Goal: Information Seeking & Learning: Learn about a topic

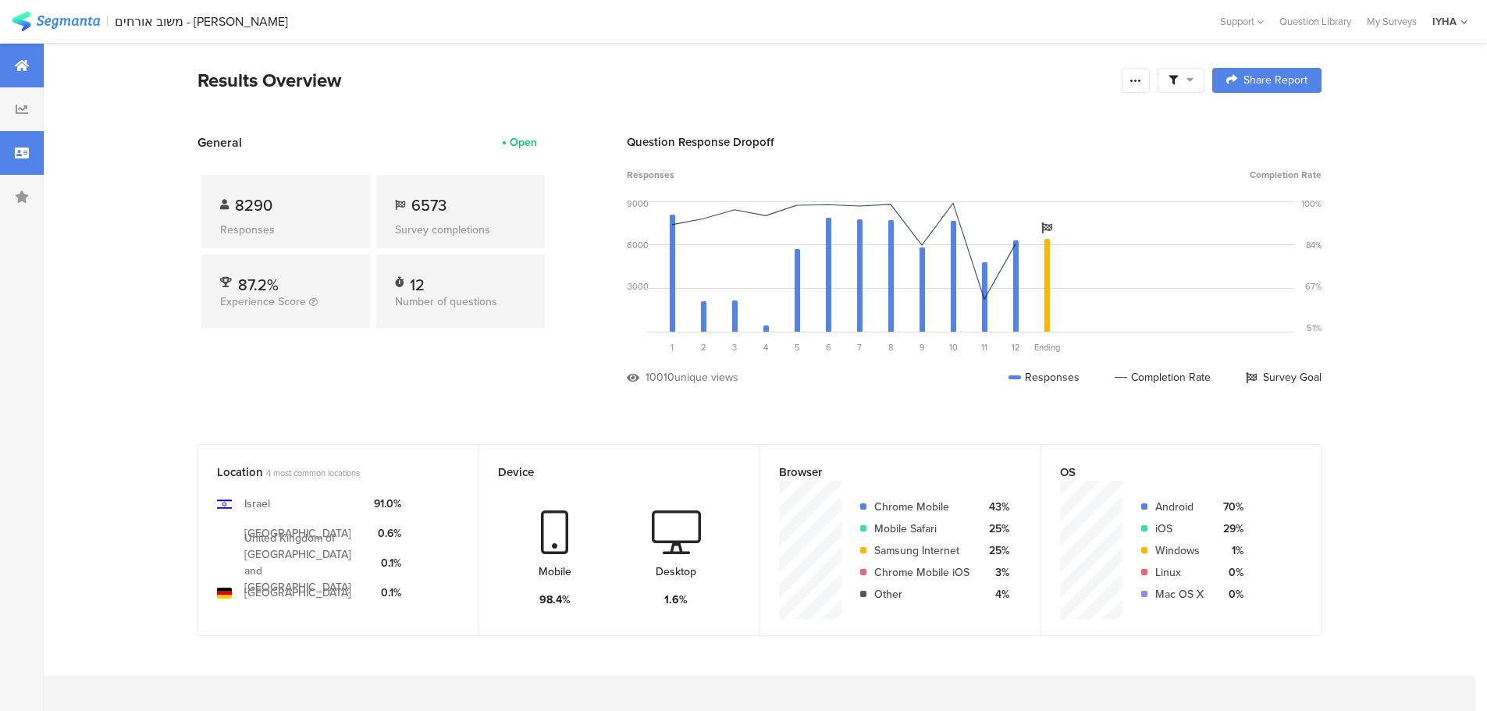
click at [24, 158] on icon at bounding box center [22, 153] width 14 height 12
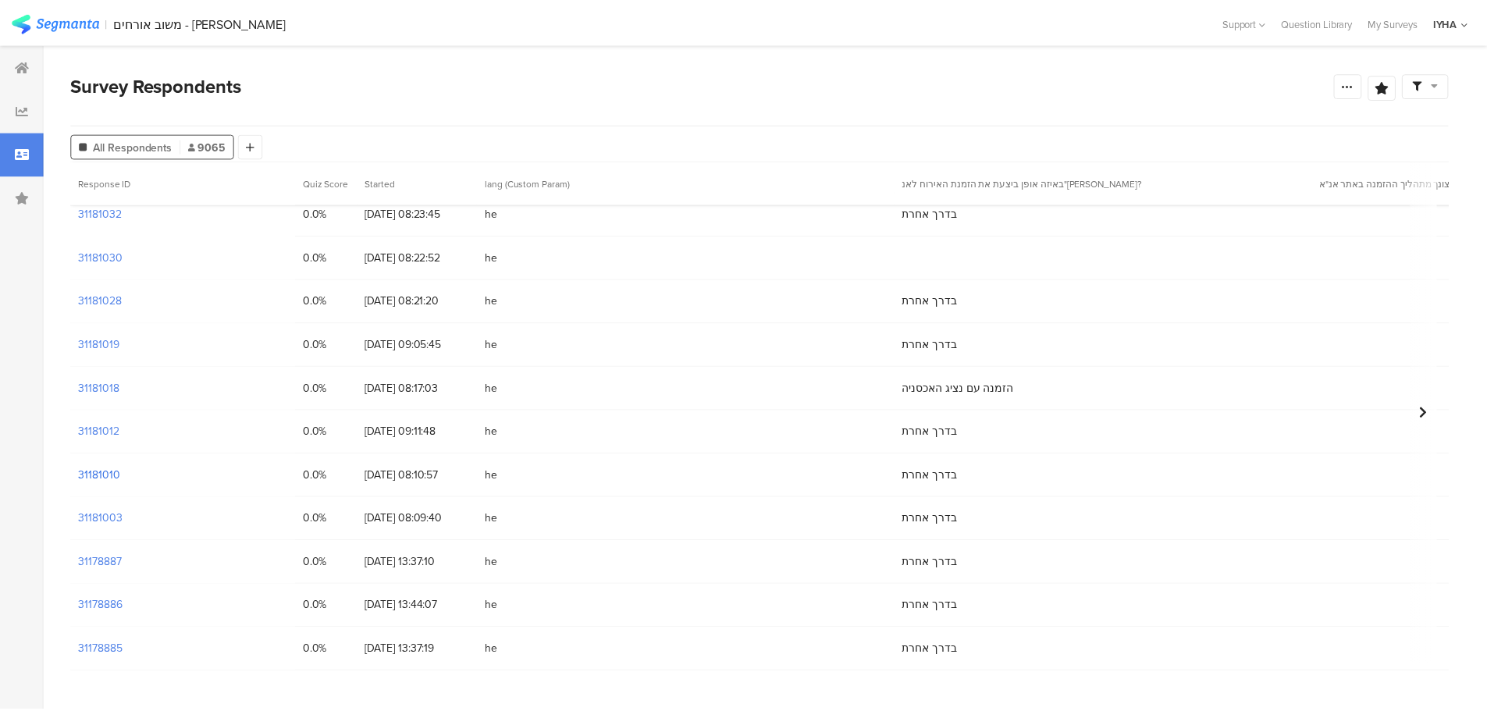
scroll to position [332, 0]
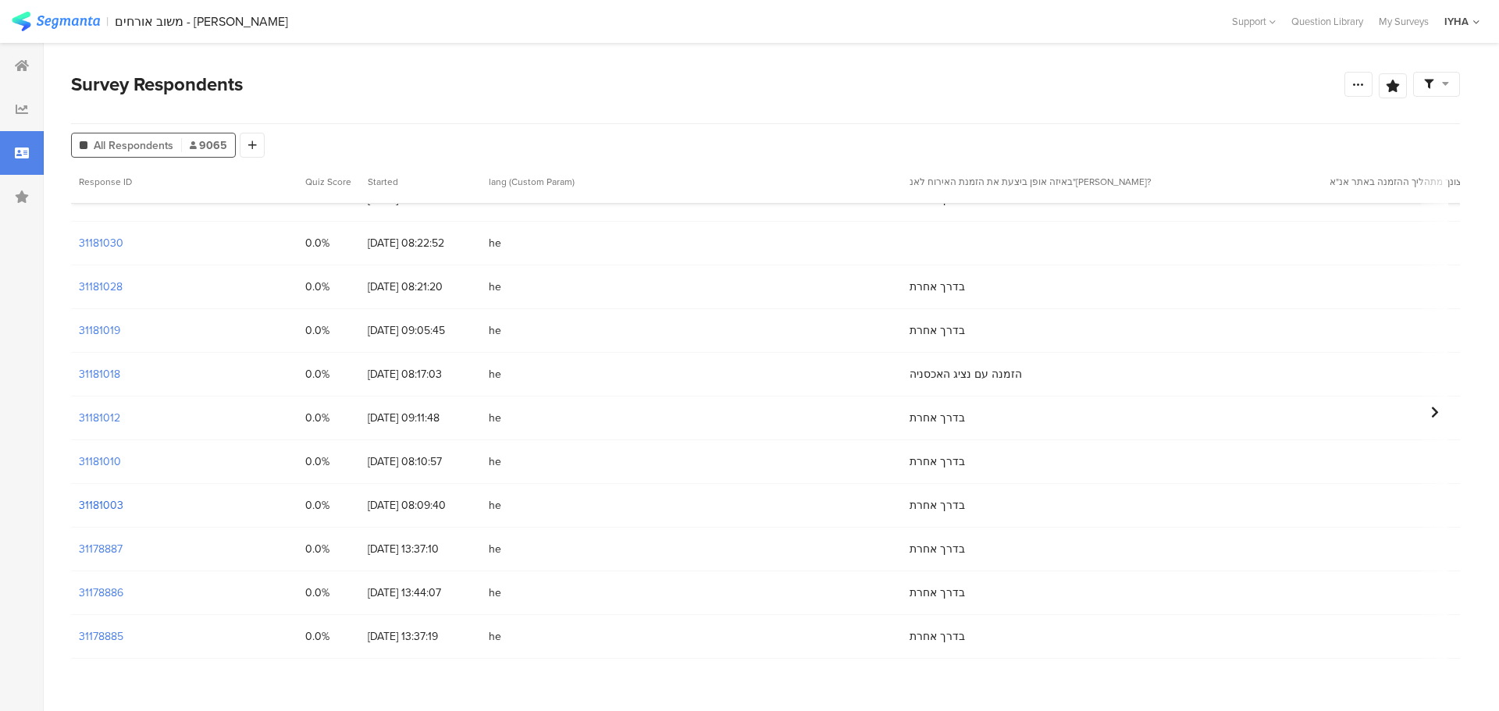
click at [93, 504] on section "31181003" at bounding box center [101, 505] width 44 height 16
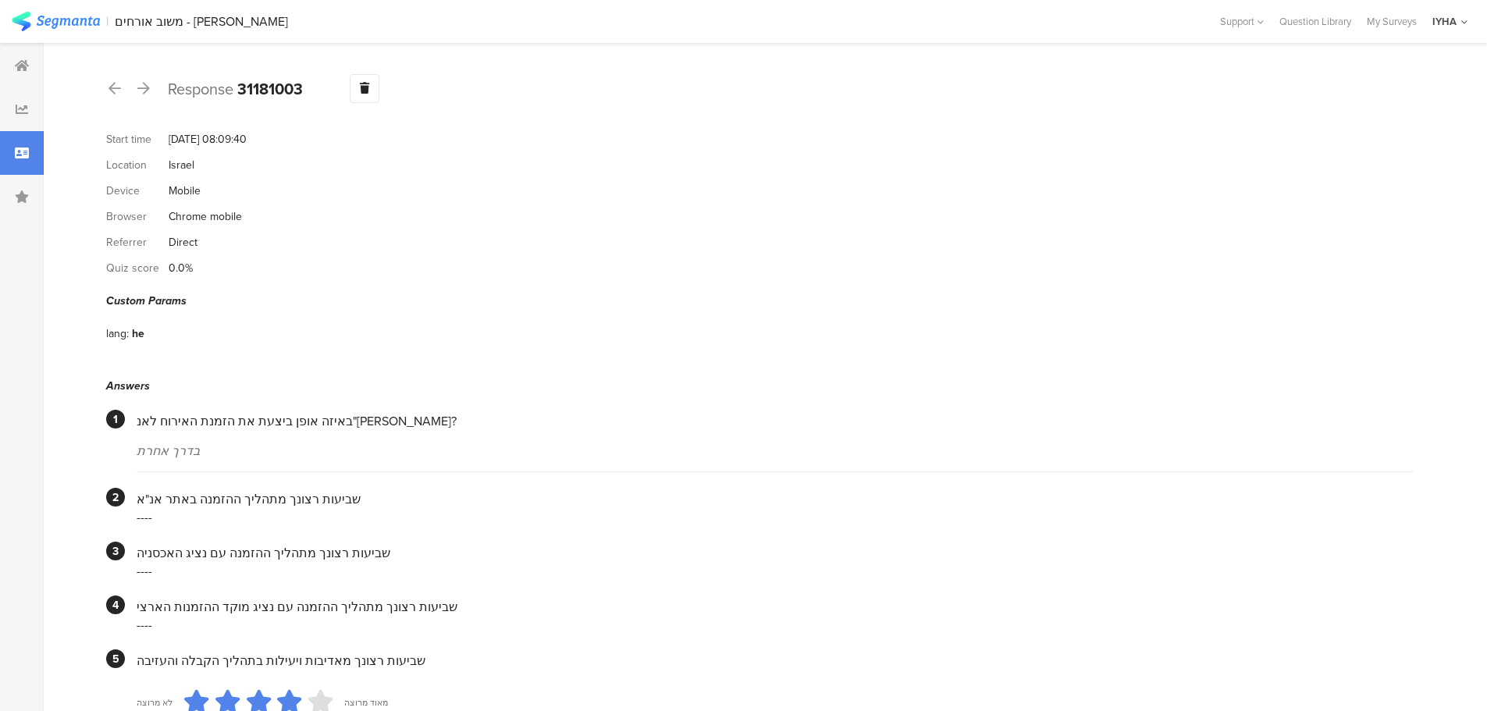
click at [150, 90] on div at bounding box center [143, 89] width 17 height 25
click at [143, 91] on icon at bounding box center [143, 88] width 12 height 14
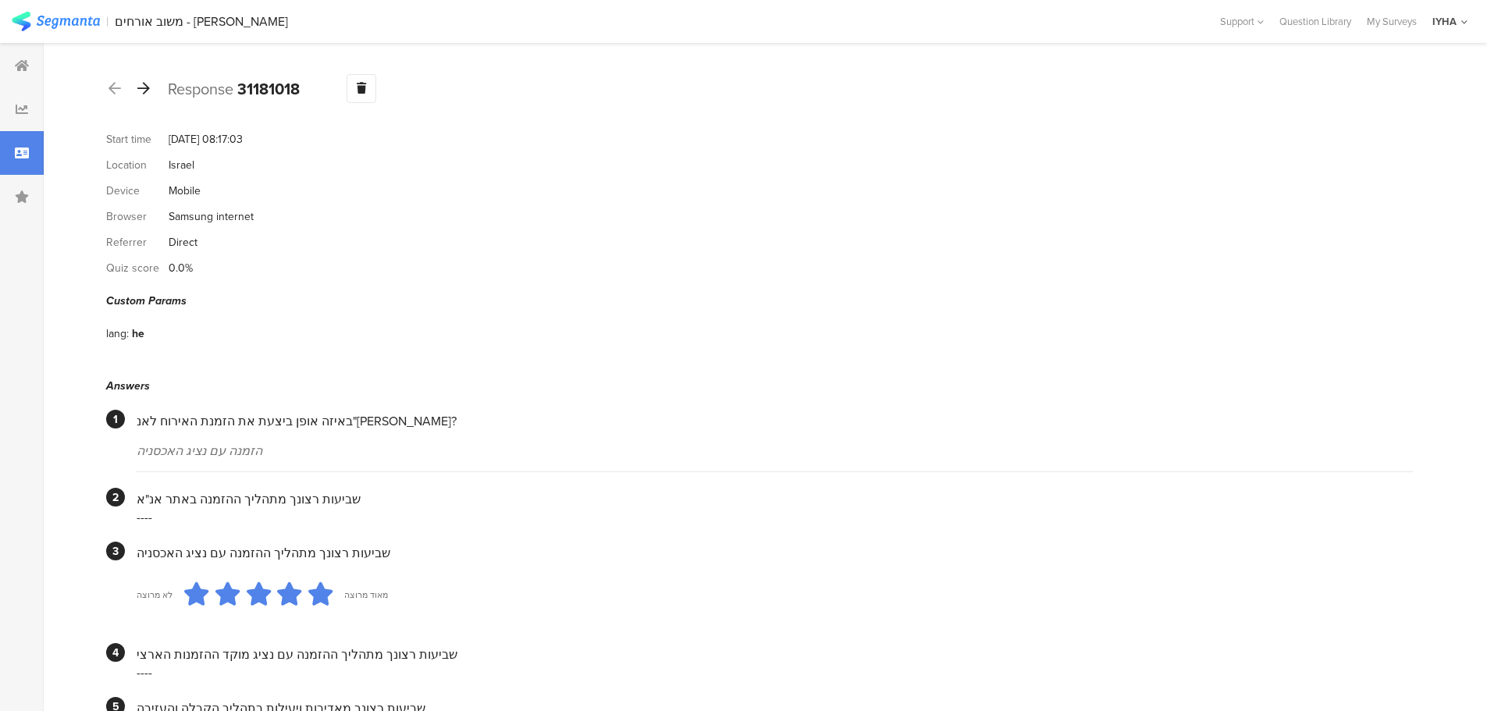
click at [144, 88] on icon at bounding box center [143, 88] width 12 height 14
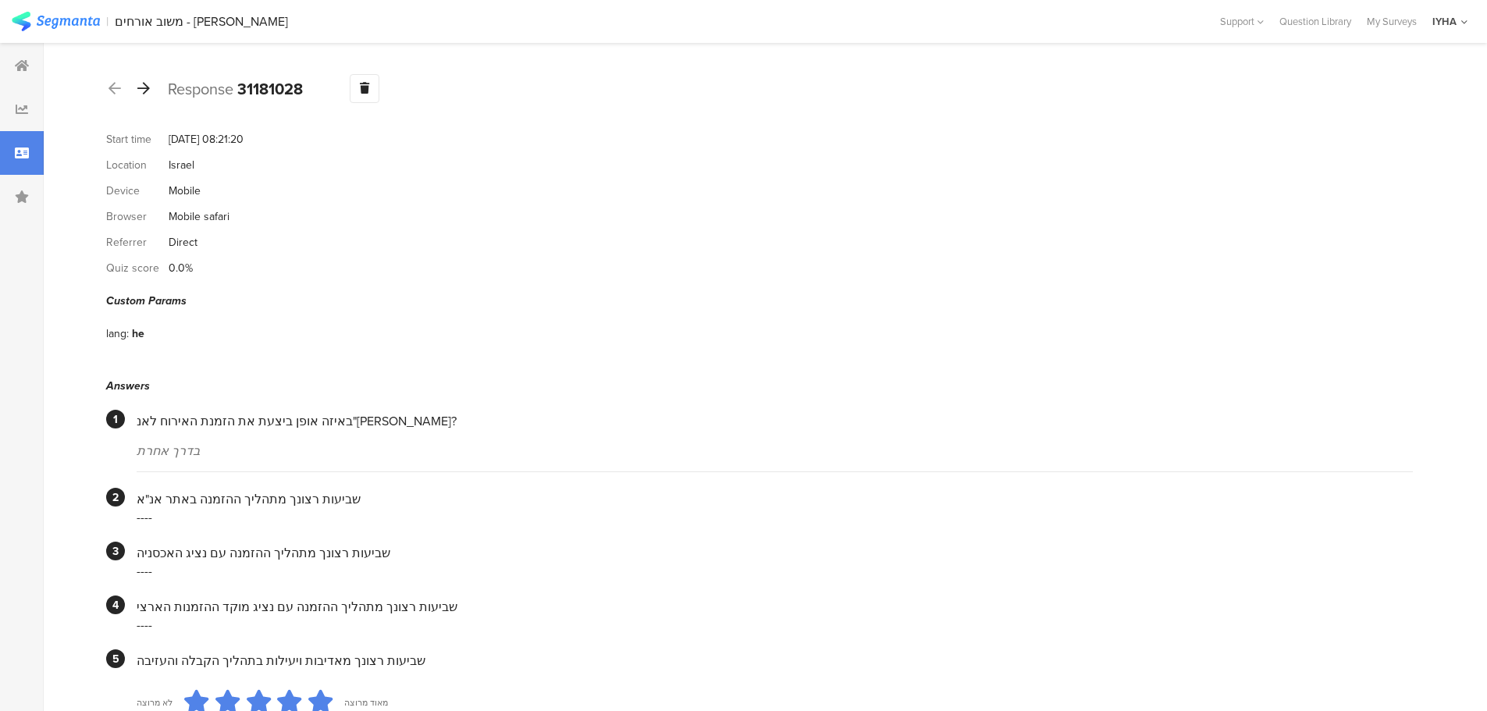
click at [149, 91] on icon at bounding box center [143, 88] width 12 height 14
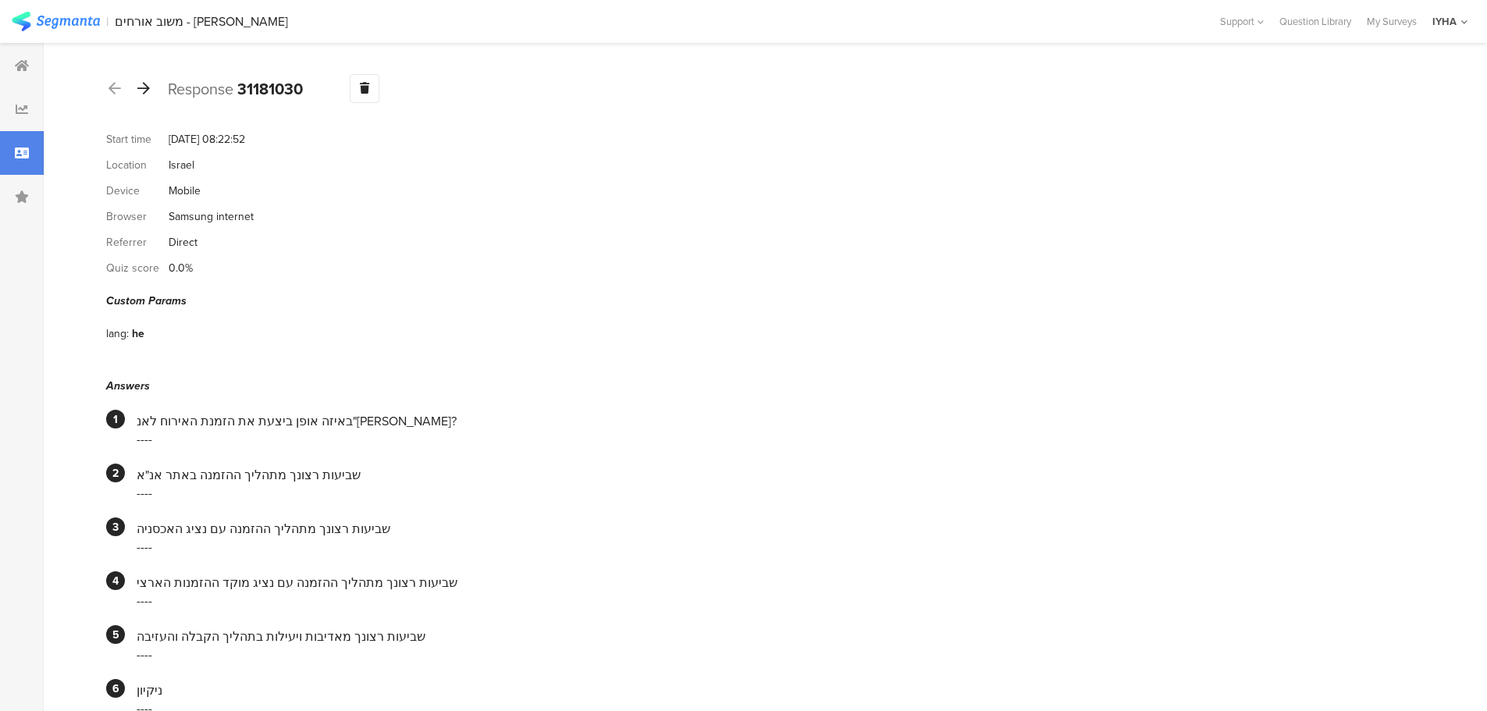
click at [146, 92] on icon at bounding box center [143, 88] width 12 height 14
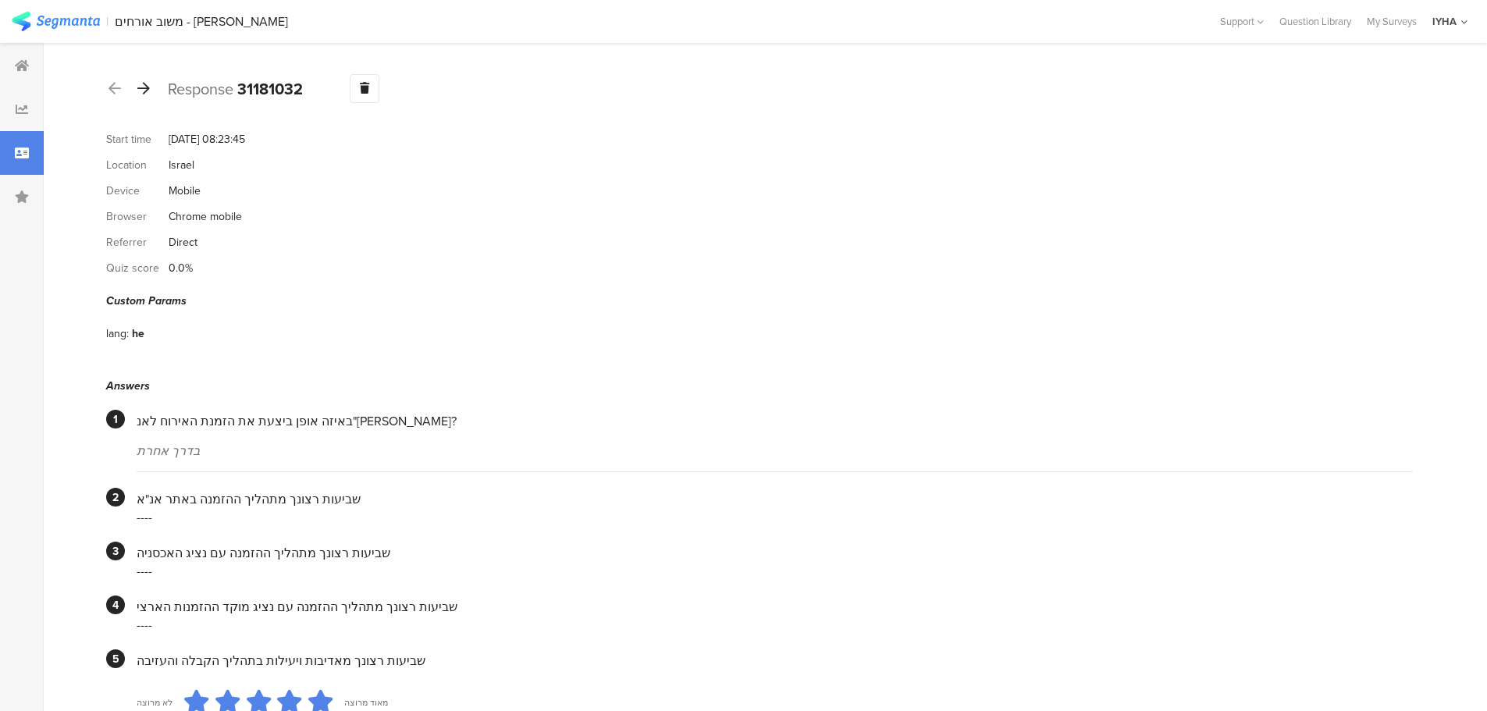
click at [140, 94] on icon at bounding box center [143, 88] width 12 height 14
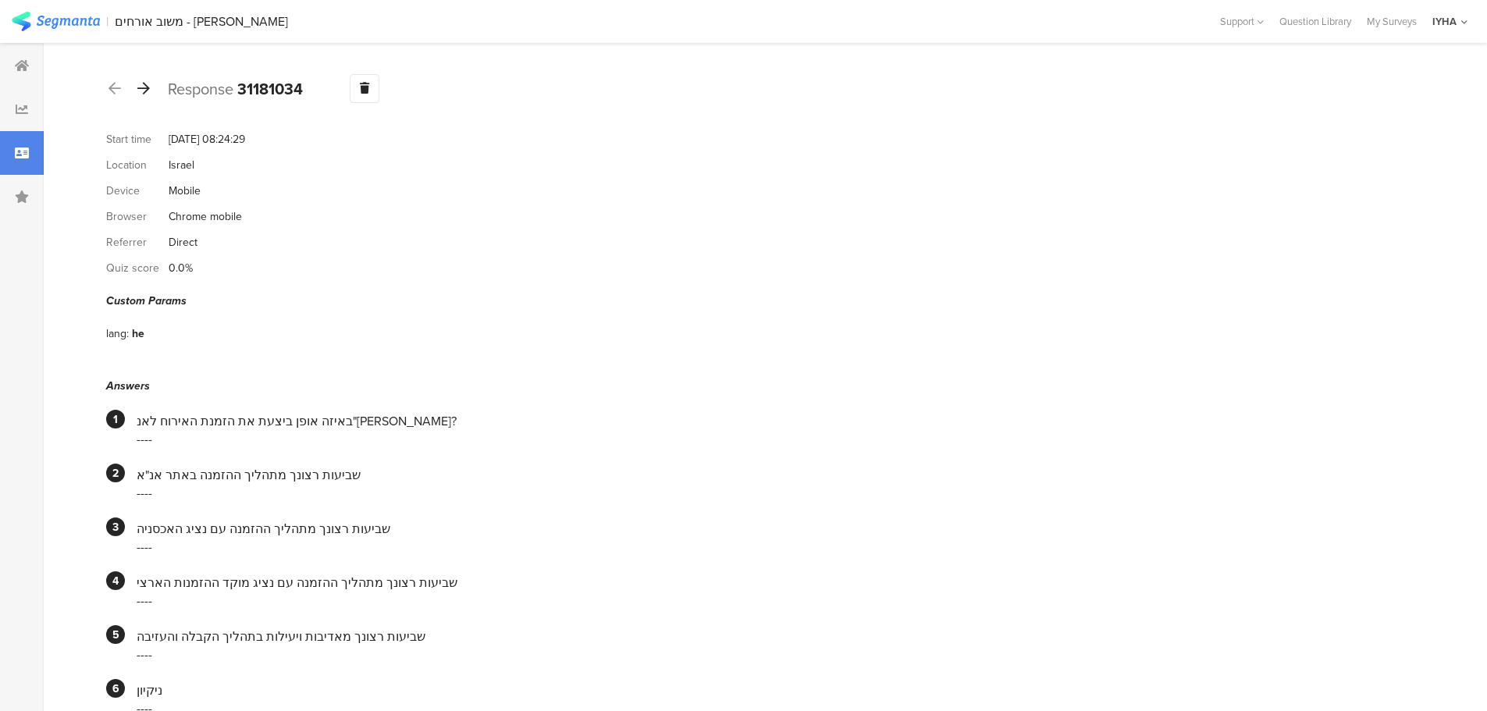
click at [147, 87] on icon at bounding box center [143, 88] width 12 height 14
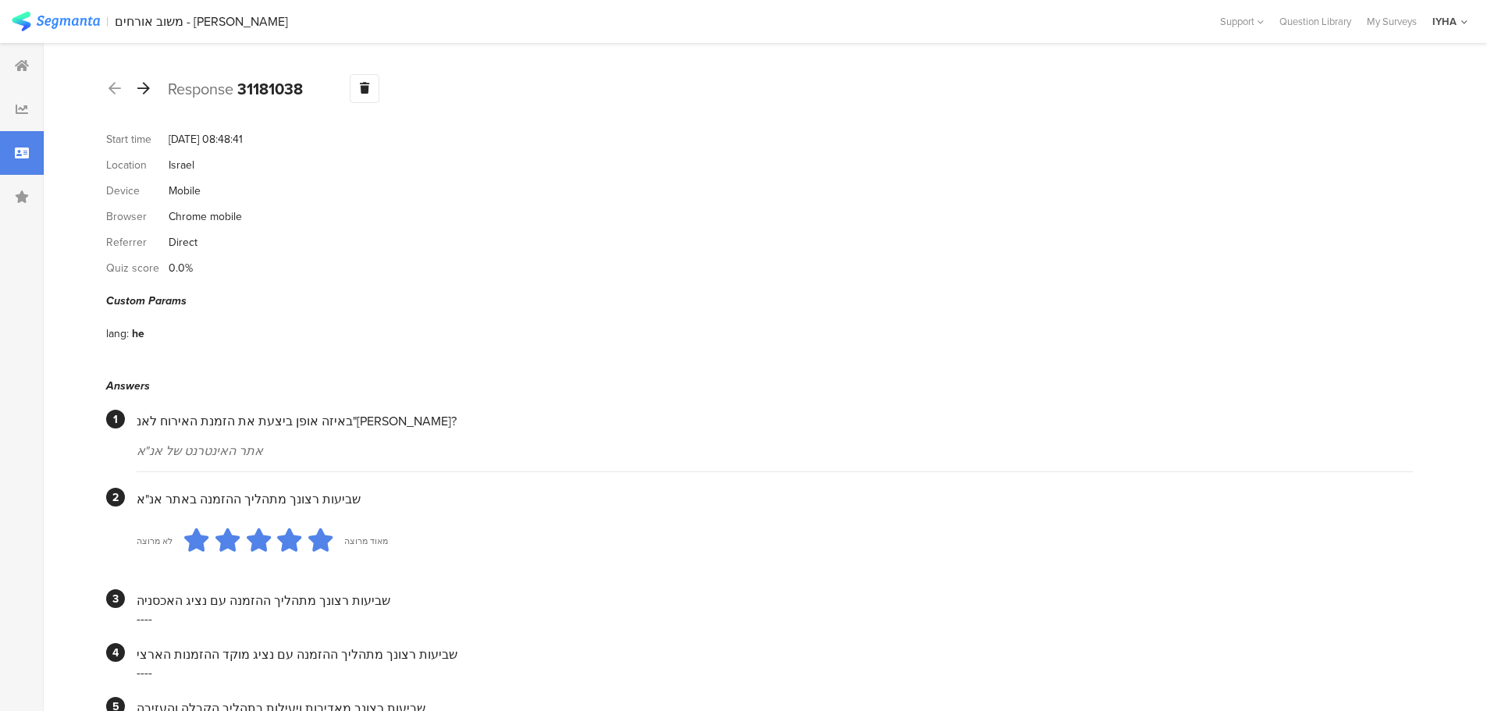
click at [145, 88] on icon at bounding box center [143, 88] width 12 height 14
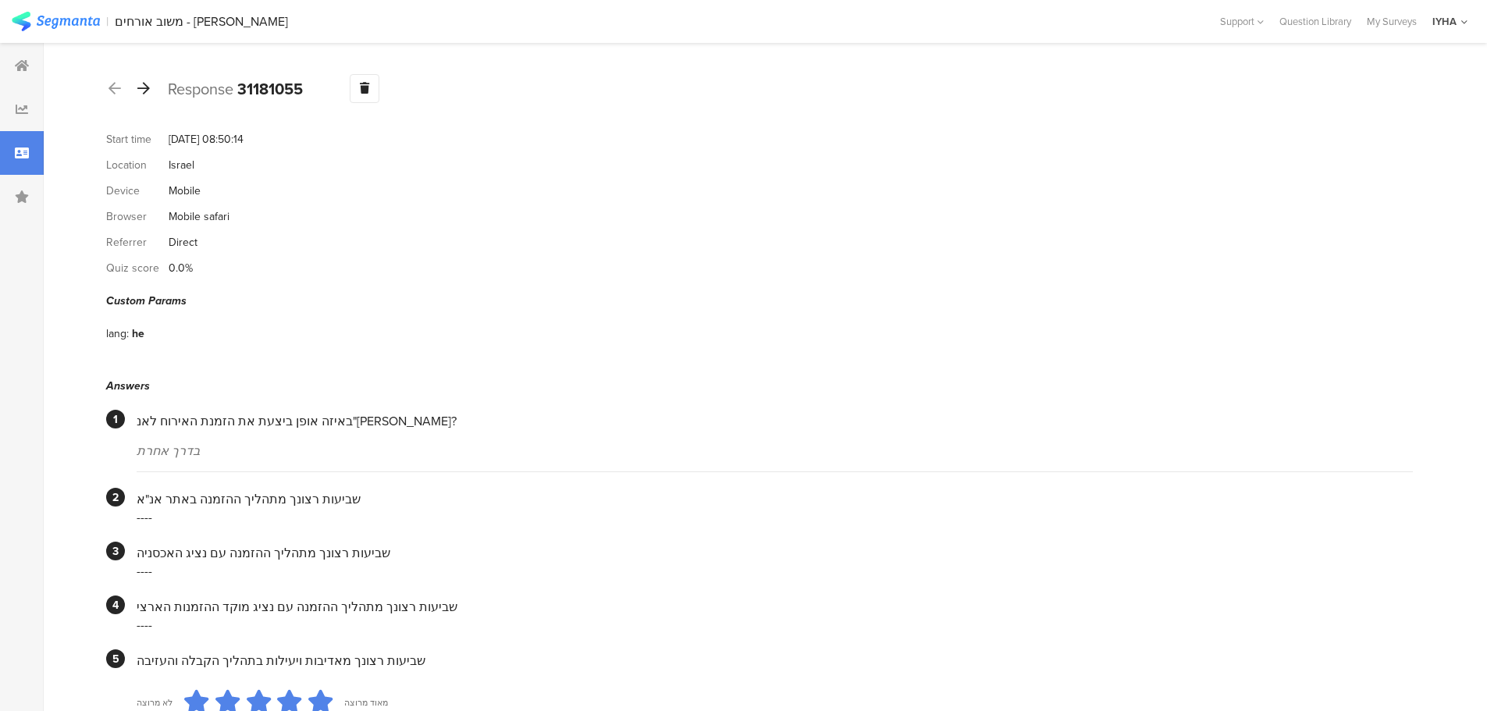
click at [143, 87] on icon at bounding box center [143, 88] width 12 height 14
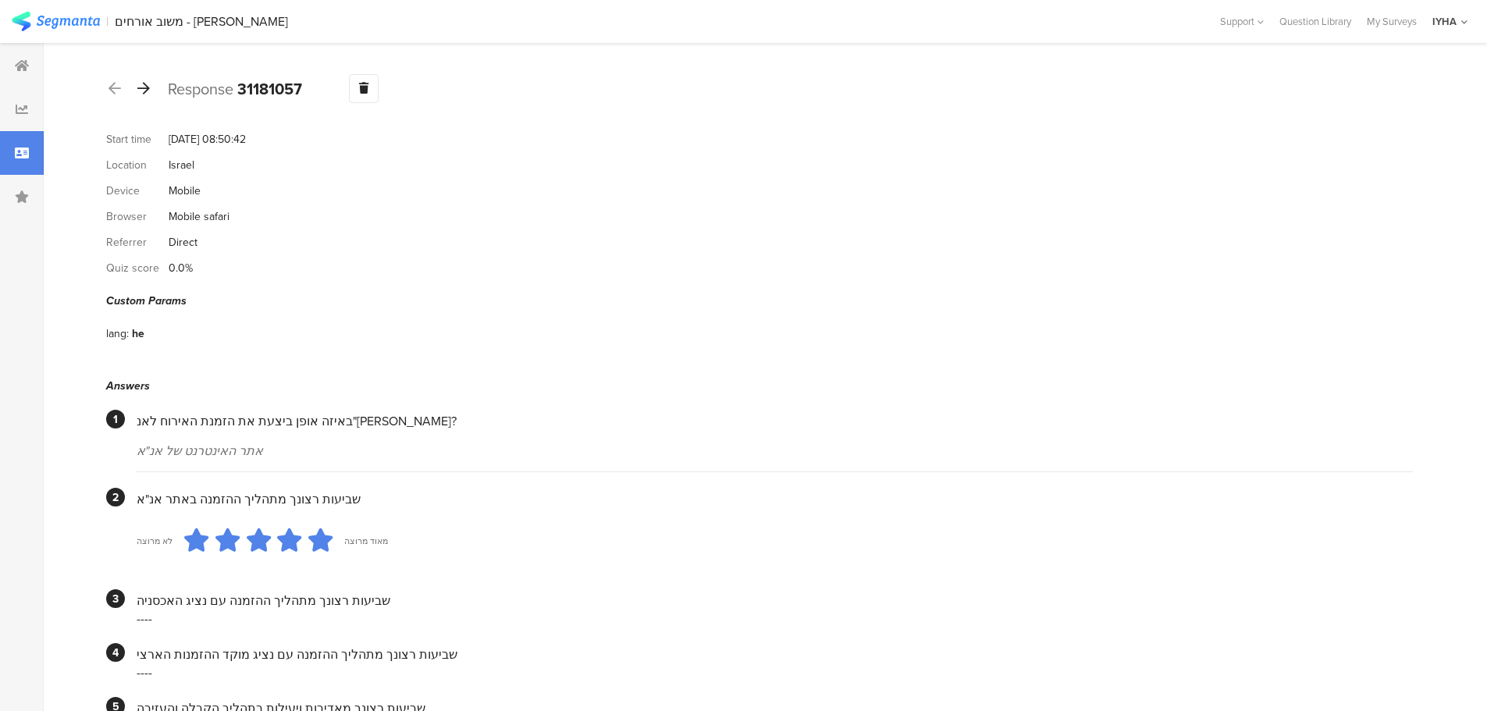
click at [147, 98] on div at bounding box center [143, 89] width 17 height 25
click at [150, 92] on div at bounding box center [143, 89] width 17 height 25
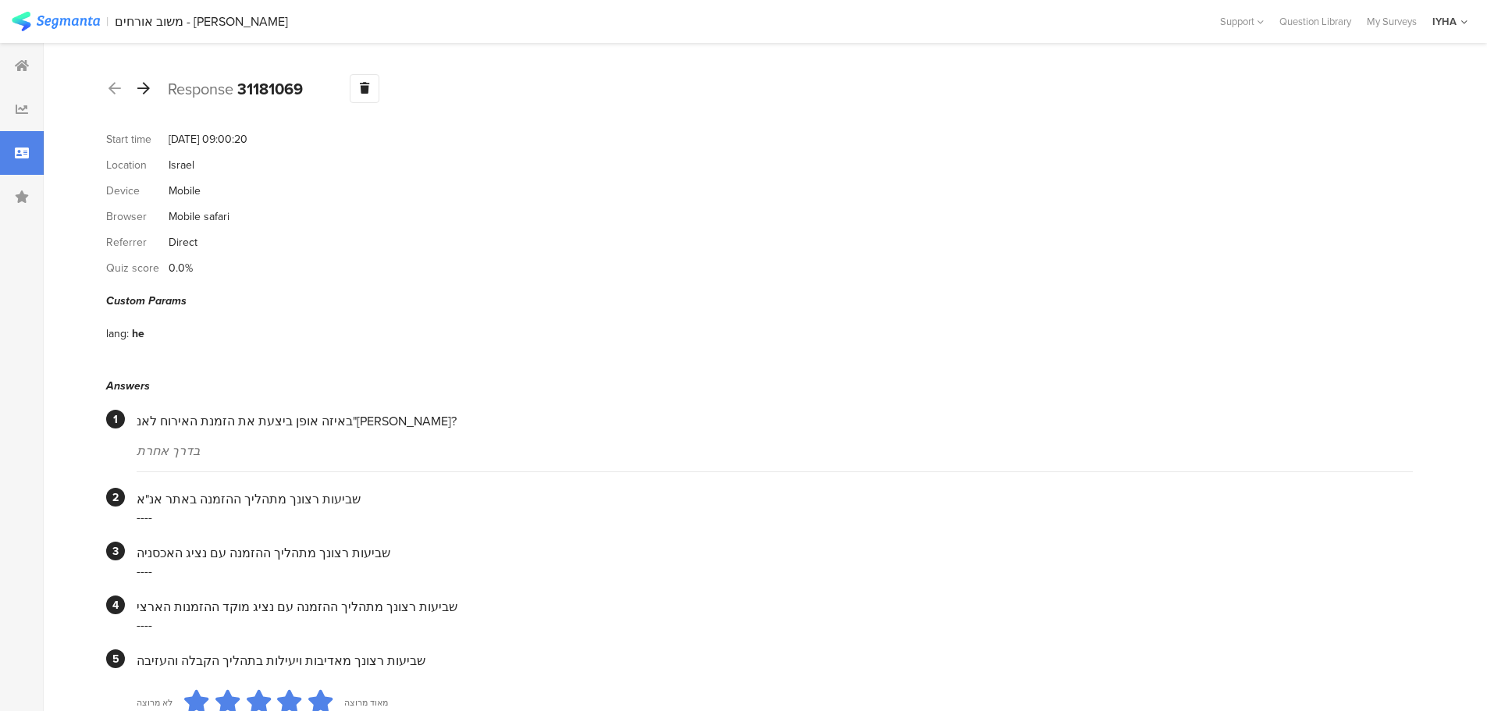
click at [147, 93] on icon at bounding box center [143, 88] width 12 height 14
click at [145, 84] on icon at bounding box center [143, 88] width 12 height 14
click at [142, 84] on icon at bounding box center [143, 88] width 12 height 14
click at [143, 87] on icon at bounding box center [143, 88] width 12 height 14
click at [144, 87] on icon at bounding box center [143, 88] width 12 height 14
